Goal: Task Accomplishment & Management: Manage account settings

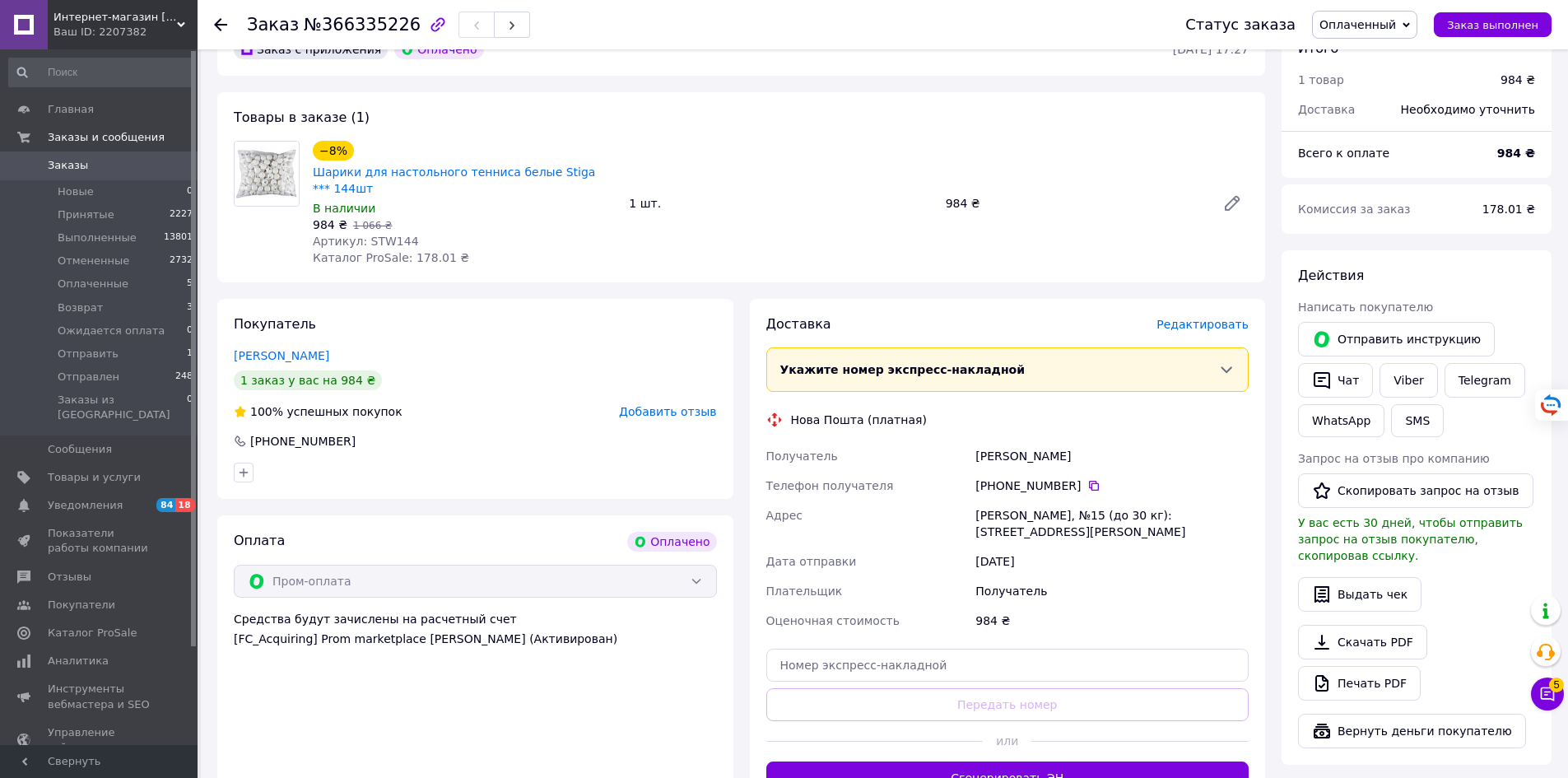
scroll to position [164, 0]
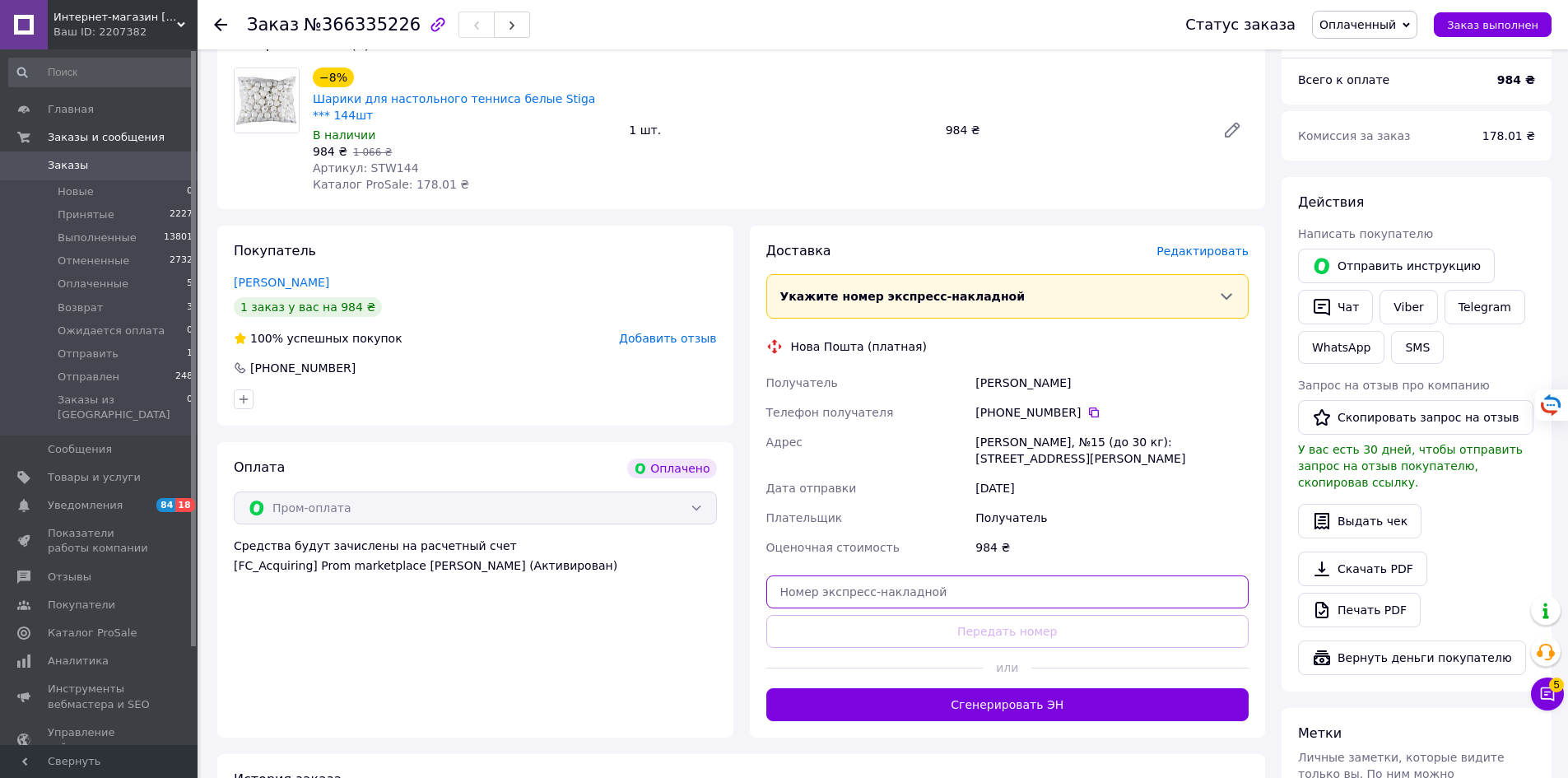
click at [996, 584] on input "text" at bounding box center [1008, 591] width 483 height 33
paste input "20451269222578"
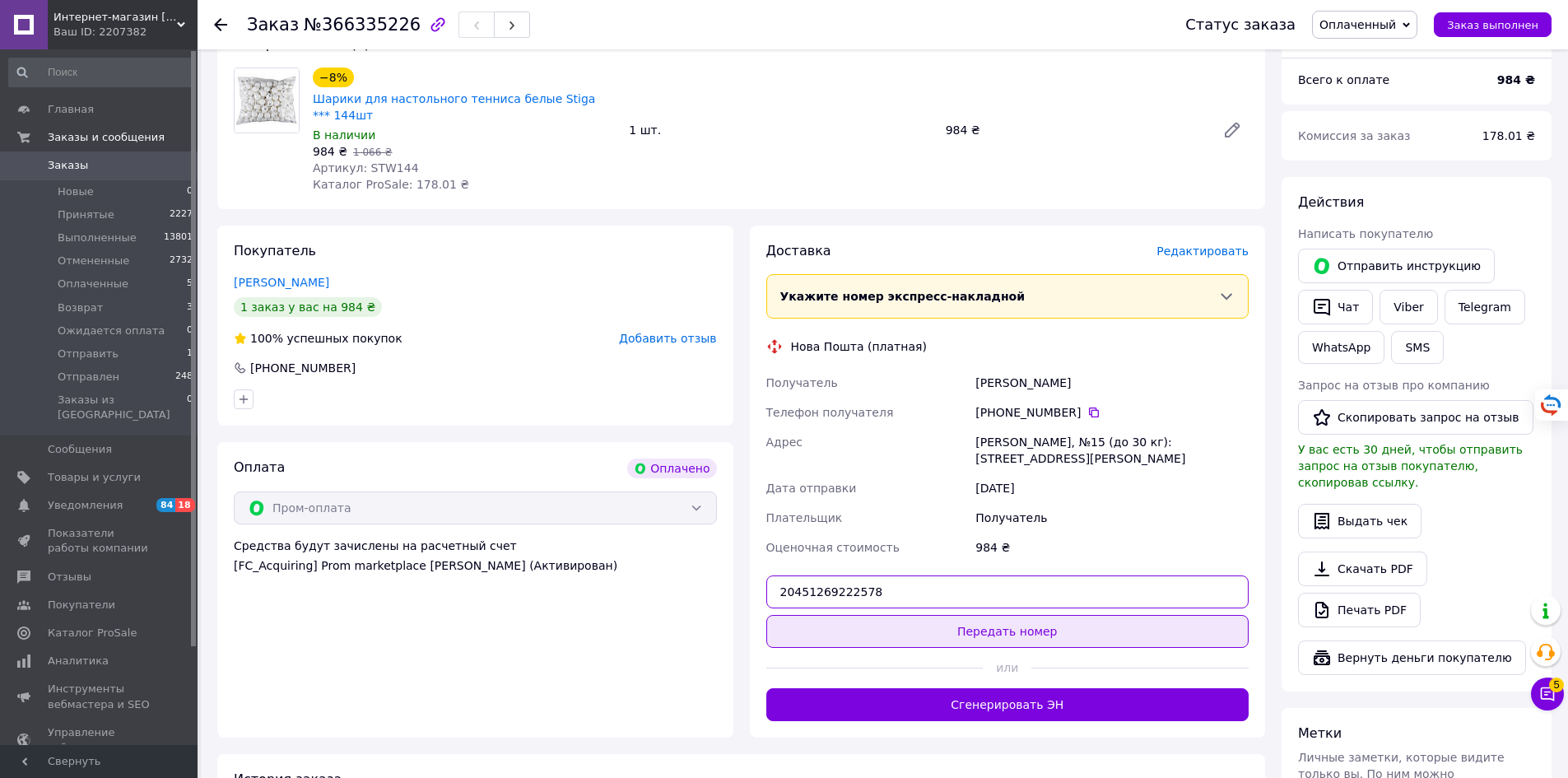
type input "20451269222578"
click at [1010, 614] on button "Передать номер" at bounding box center [1008, 630] width 483 height 33
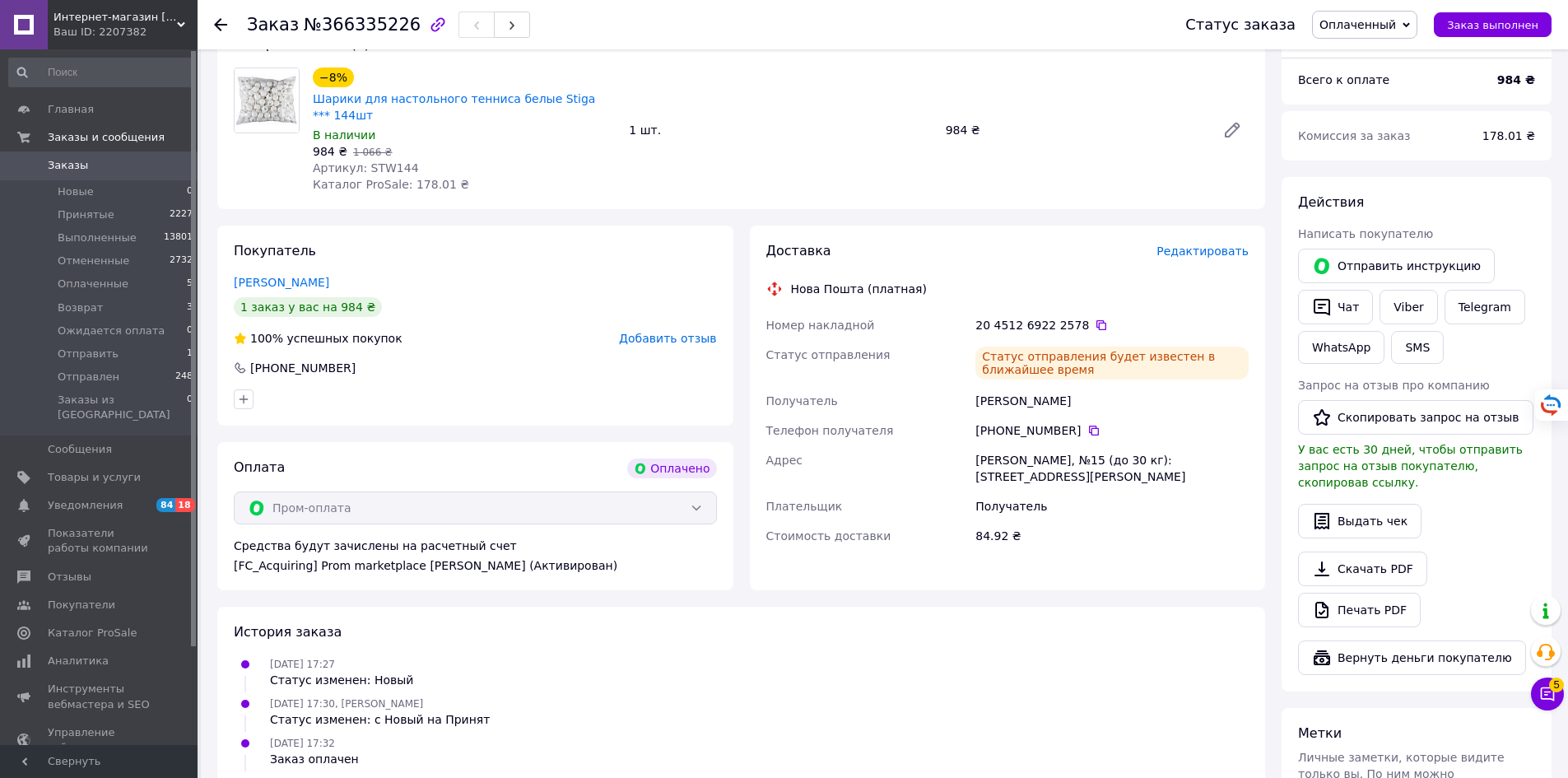
click at [117, 167] on span "Заказы" at bounding box center [101, 165] width 105 height 15
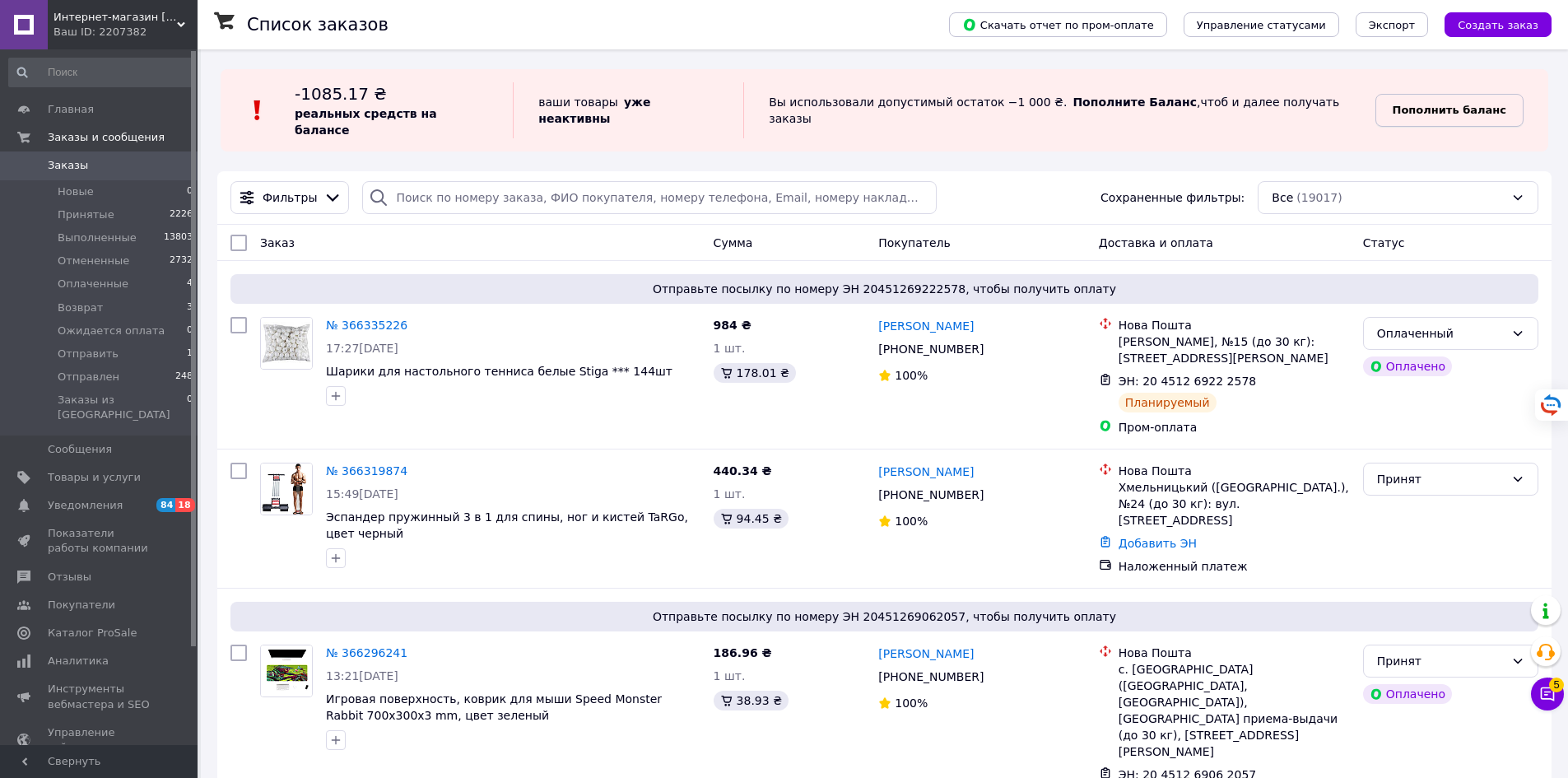
click at [1429, 104] on b "Пополнить баланс" at bounding box center [1450, 110] width 114 height 12
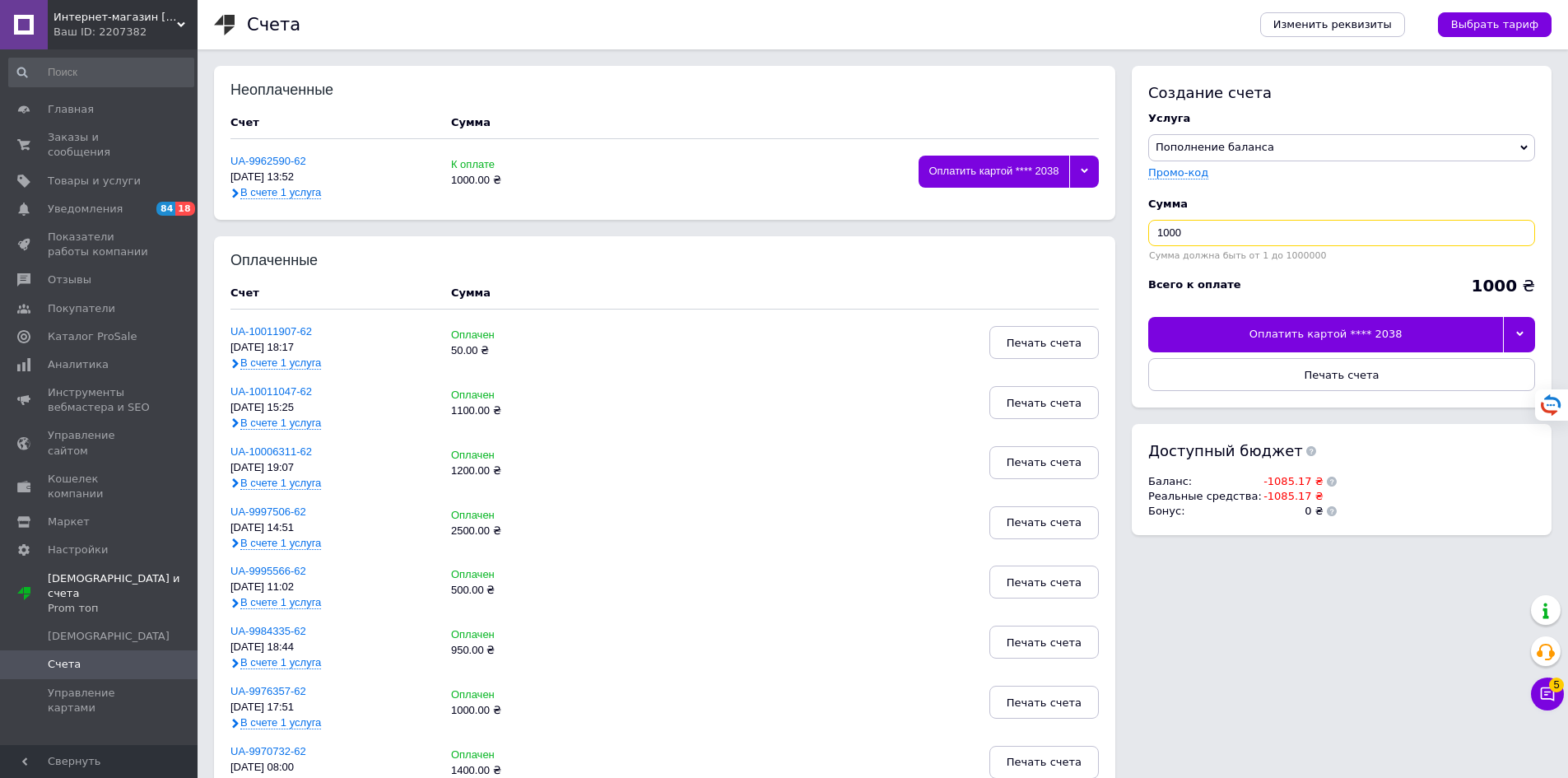
drag, startPoint x: 1195, startPoint y: 231, endPoint x: 1148, endPoint y: 233, distance: 47.0
click at [1148, 233] on input "1000" at bounding box center [1341, 233] width 387 height 27
type input "1100"
click at [1443, 335] on div "Оплатить картой **** 2038" at bounding box center [1325, 333] width 355 height 35
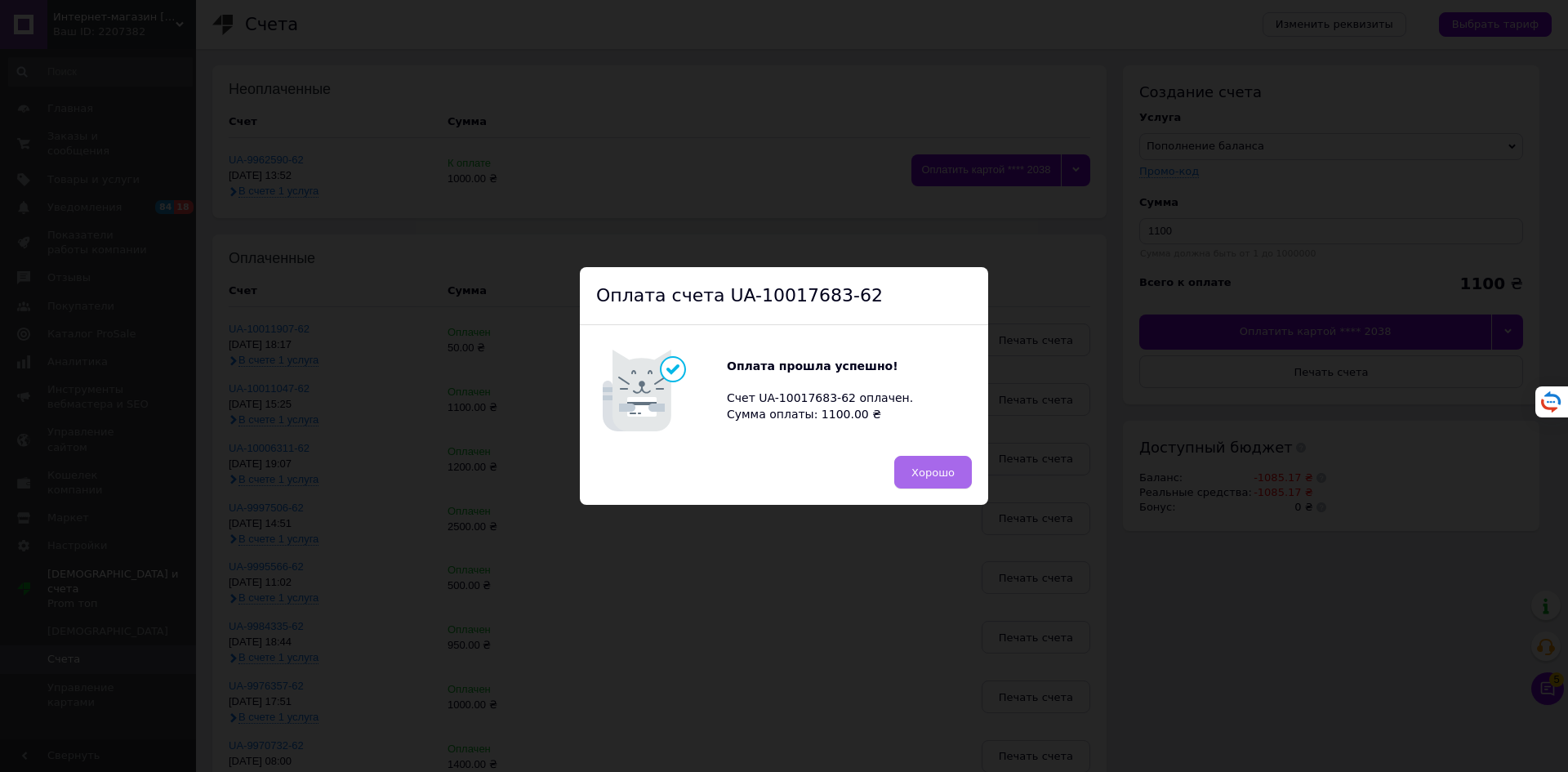
click at [922, 487] on button "Хорошо" at bounding box center [934, 472] width 78 height 33
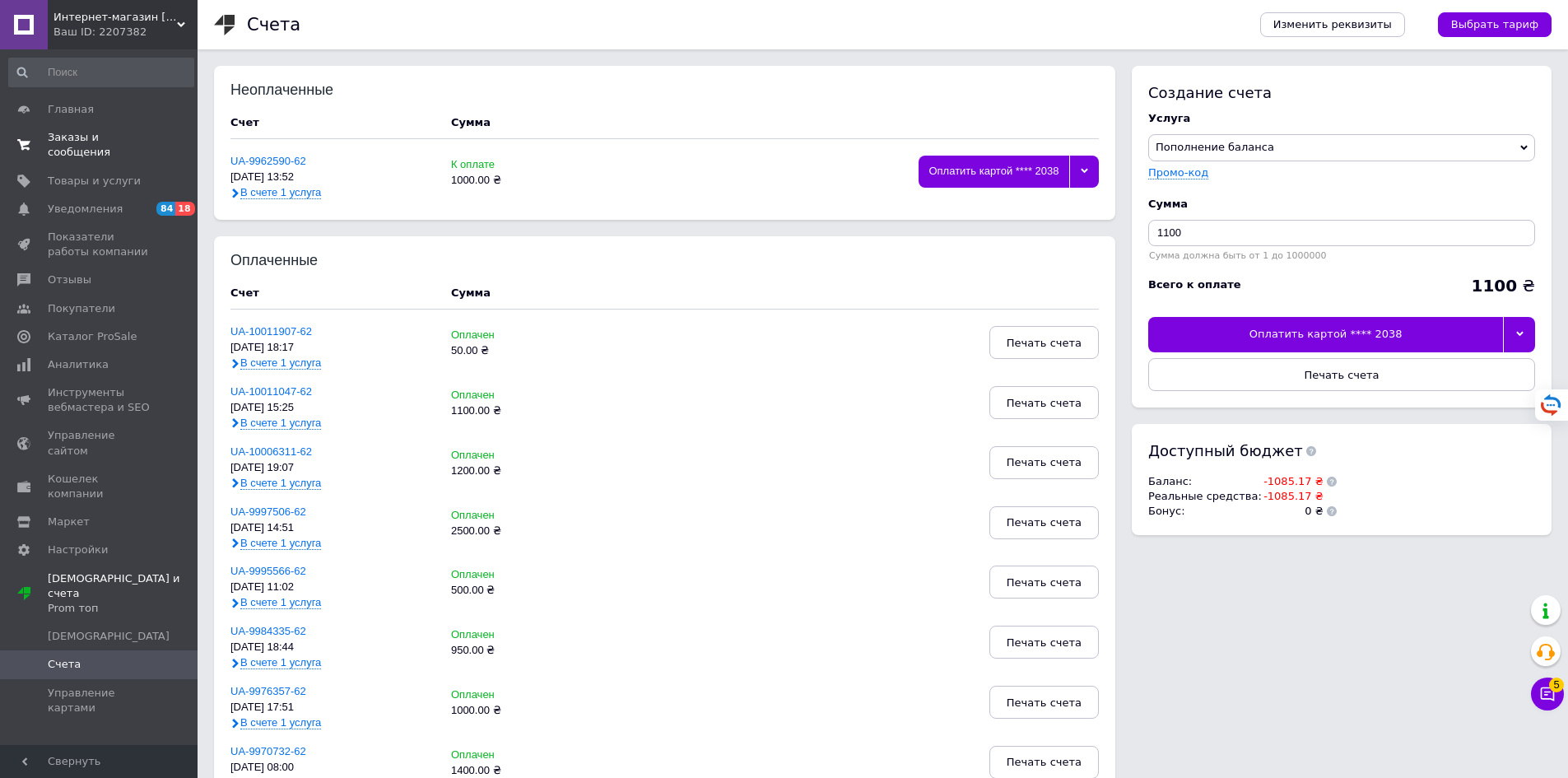
click at [94, 142] on span "Заказы и сообщения" at bounding box center [101, 144] width 105 height 29
